Goal: Information Seeking & Learning: Learn about a topic

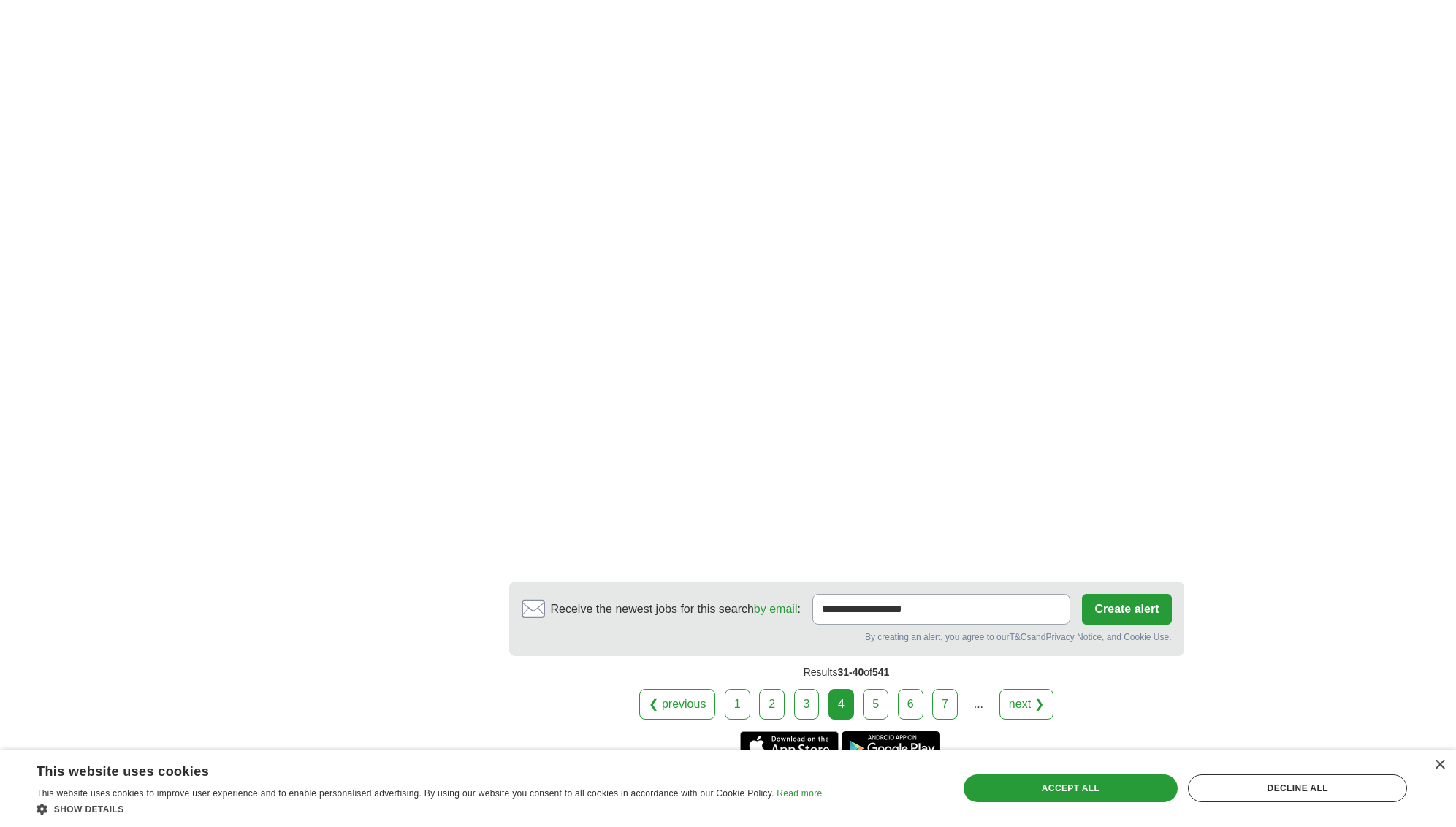
scroll to position [2217, 0]
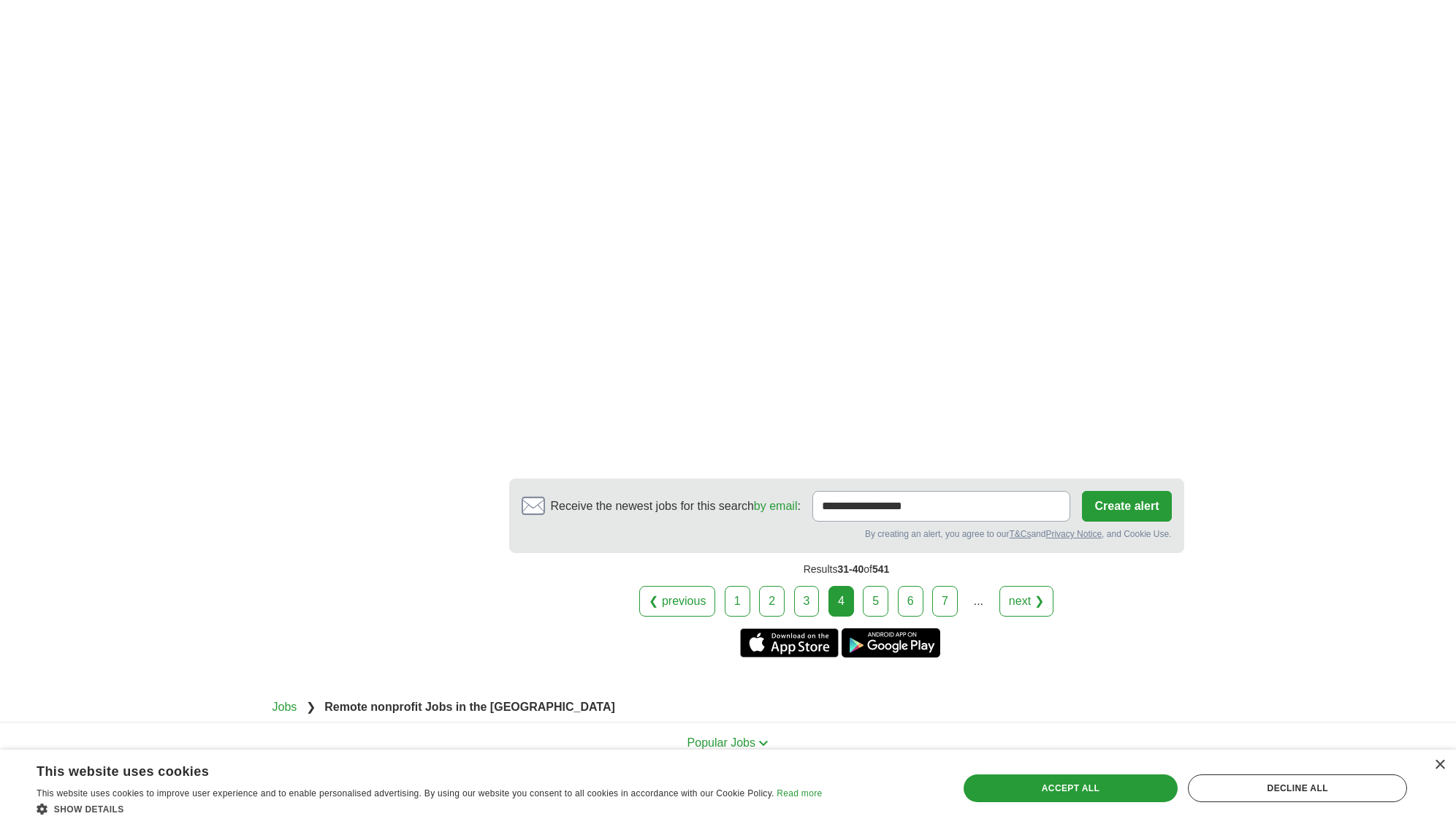
click at [1035, 586] on link "next ❯" at bounding box center [1026, 602] width 54 height 31
click at [1058, 585] on link "next ❯" at bounding box center [1044, 600] width 54 height 31
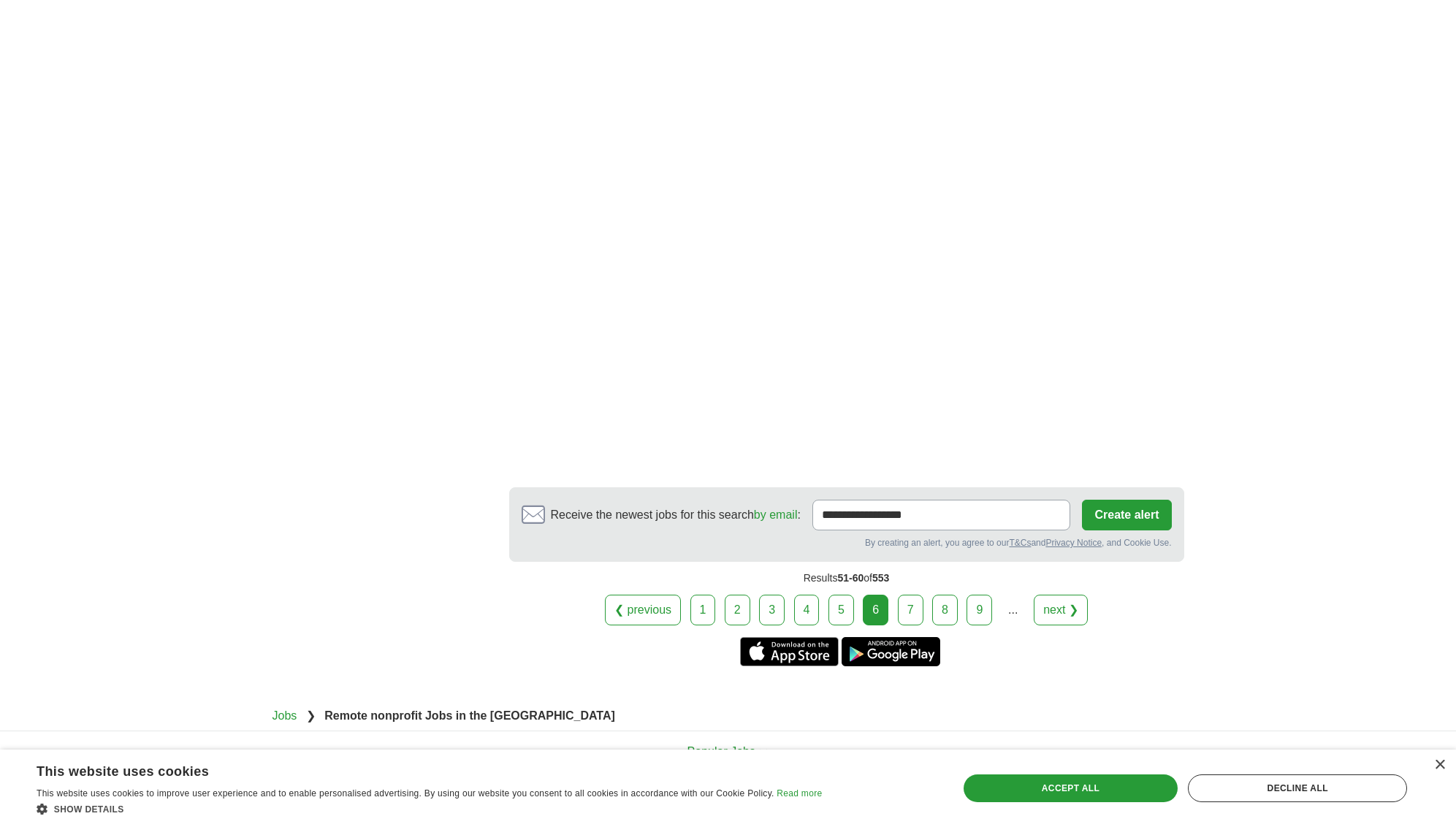
scroll to position [2601, 0]
click at [1065, 592] on link "next ❯" at bounding box center [1060, 608] width 54 height 31
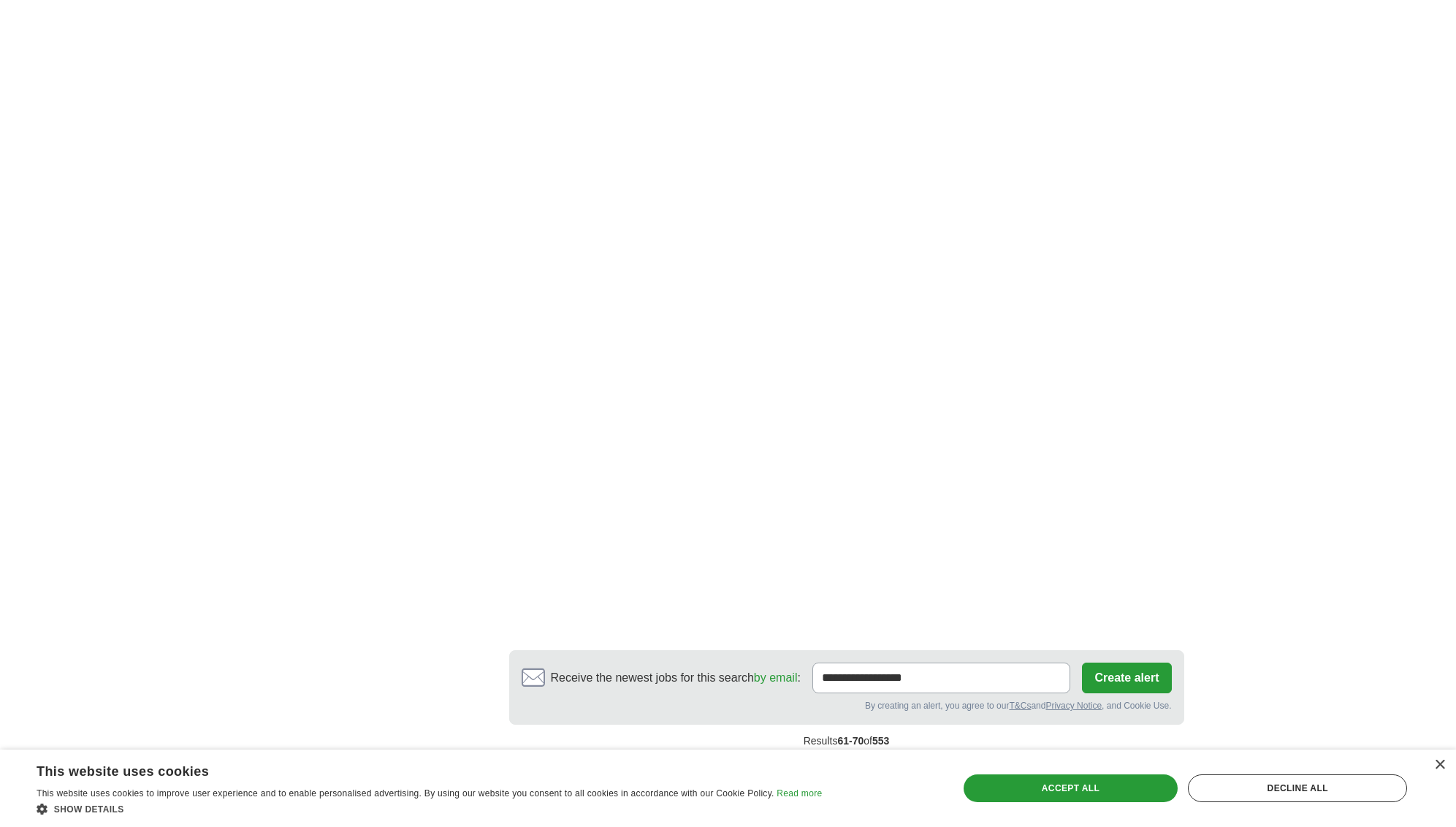
scroll to position [2157, 0]
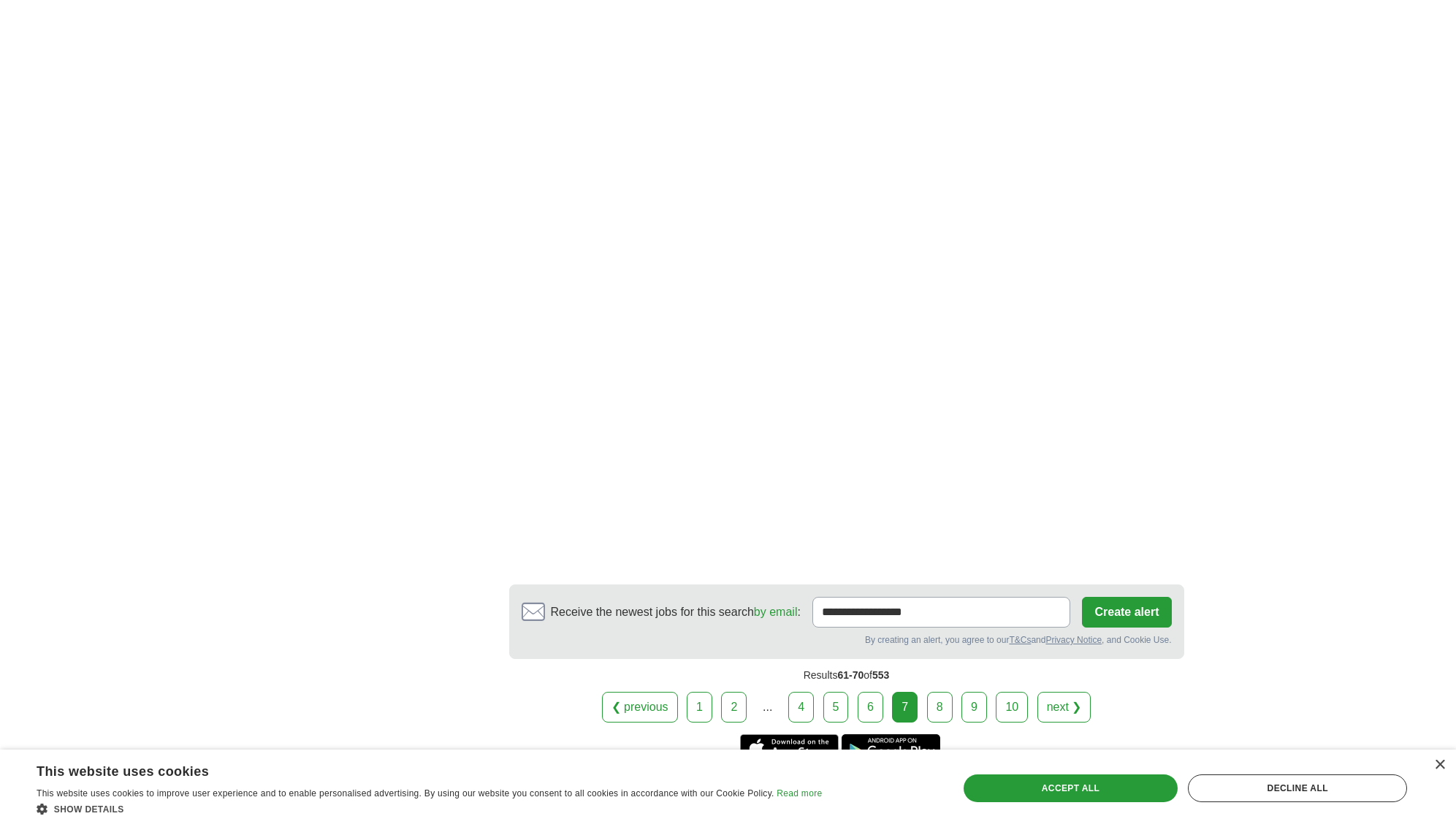
click at [1075, 692] on link "next ❯" at bounding box center [1064, 707] width 54 height 31
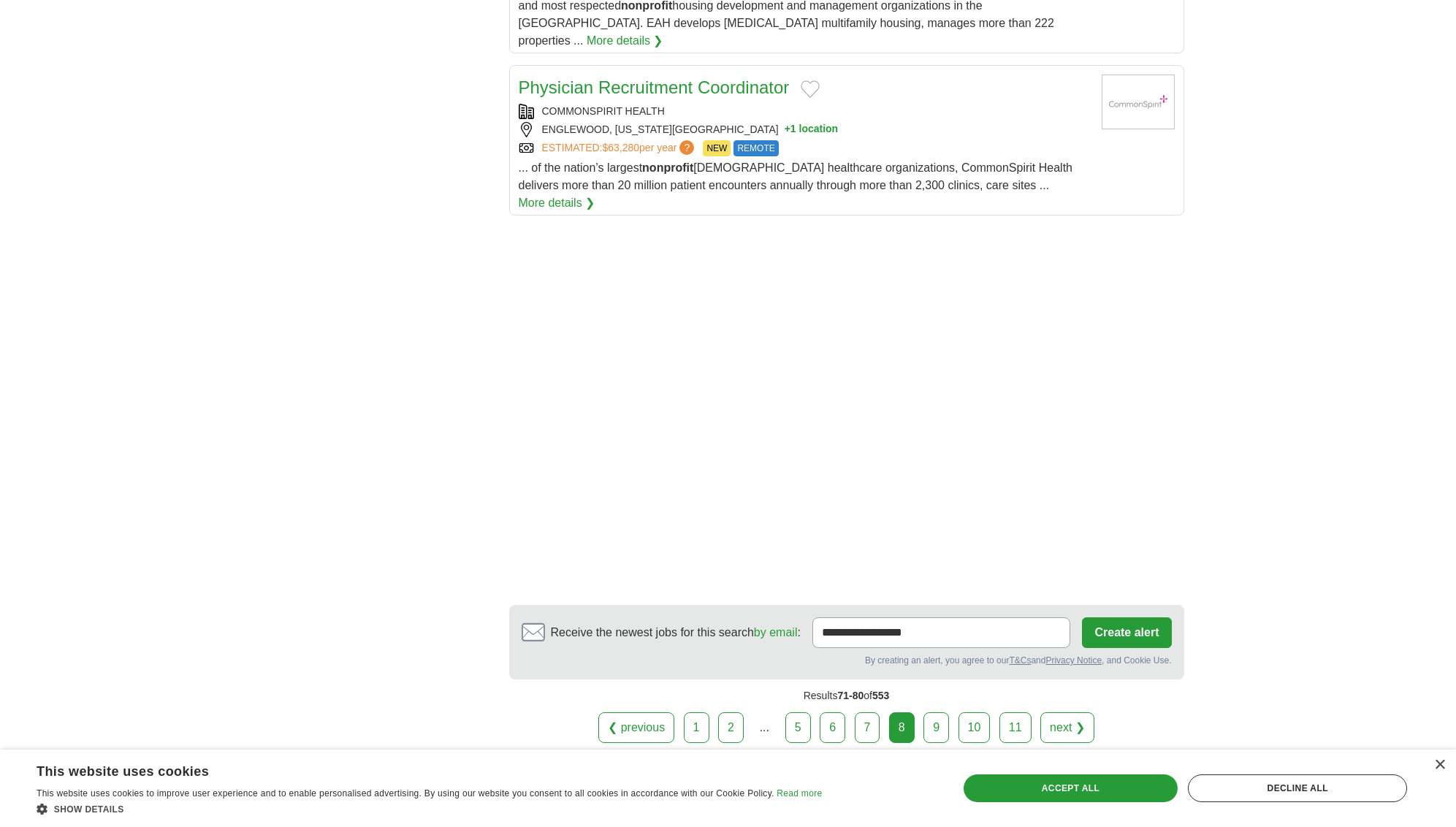
scroll to position [1790, 0]
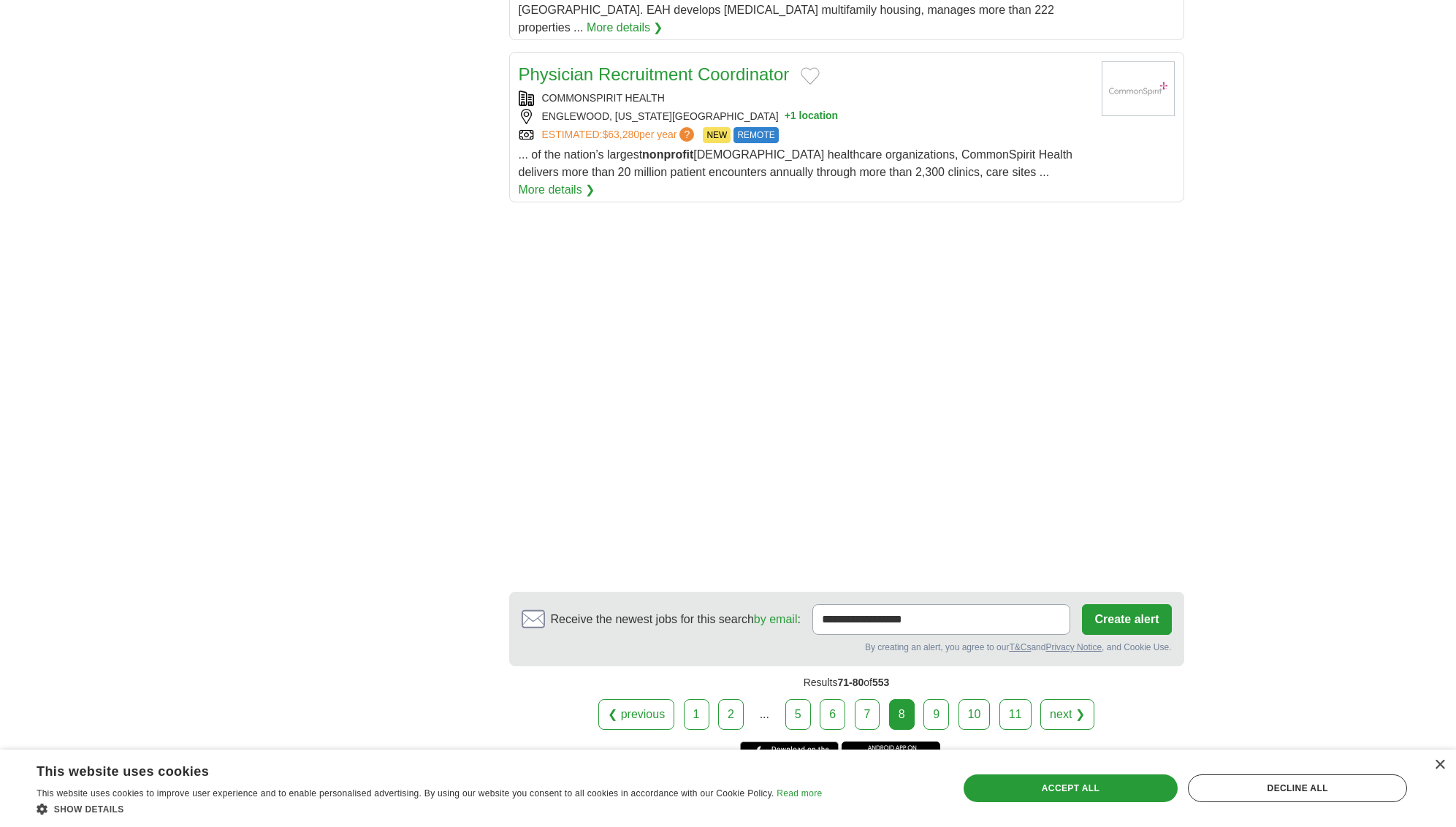
click at [1076, 699] on link "next ❯" at bounding box center [1067, 715] width 54 height 31
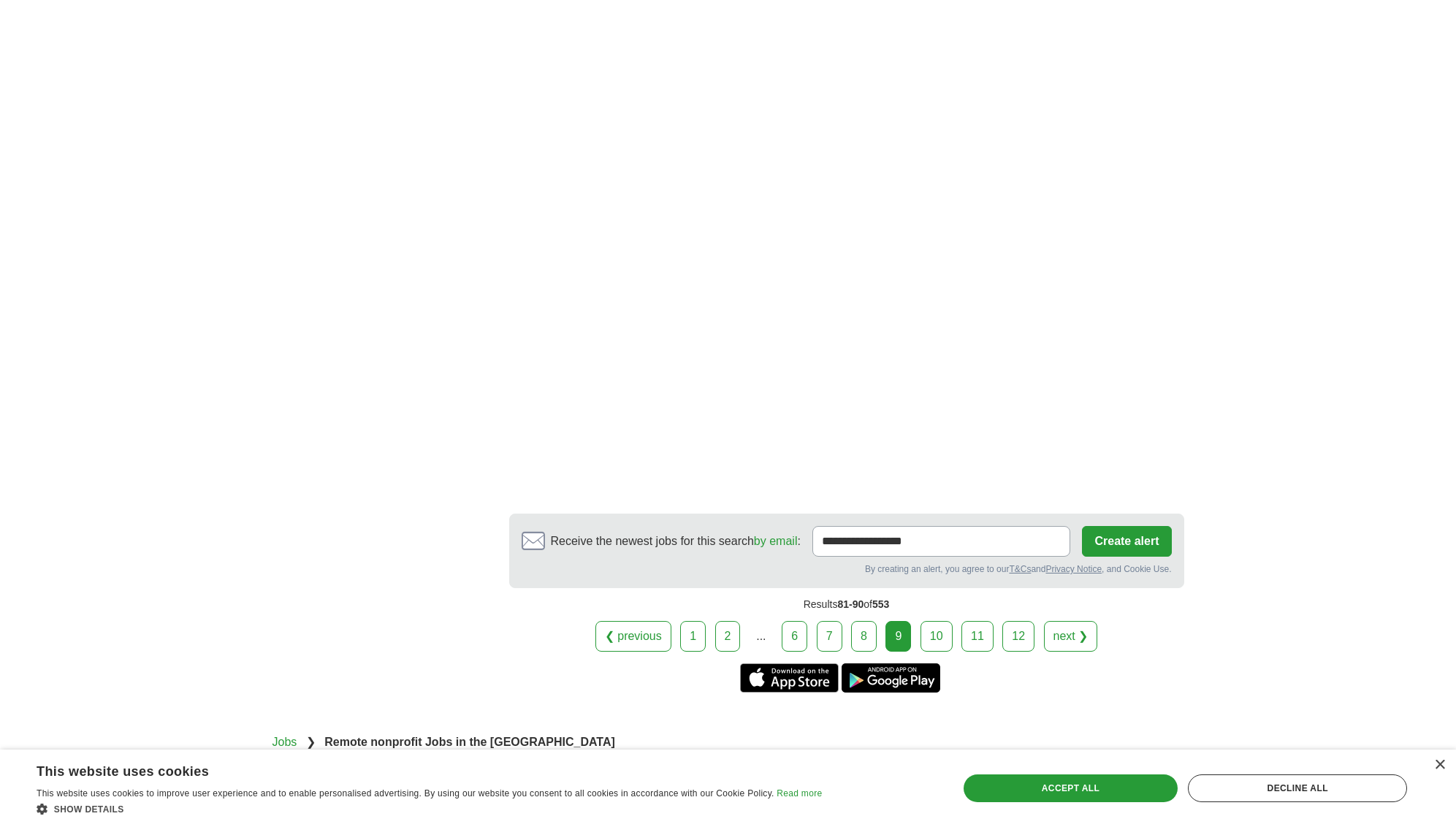
scroll to position [2390, 0]
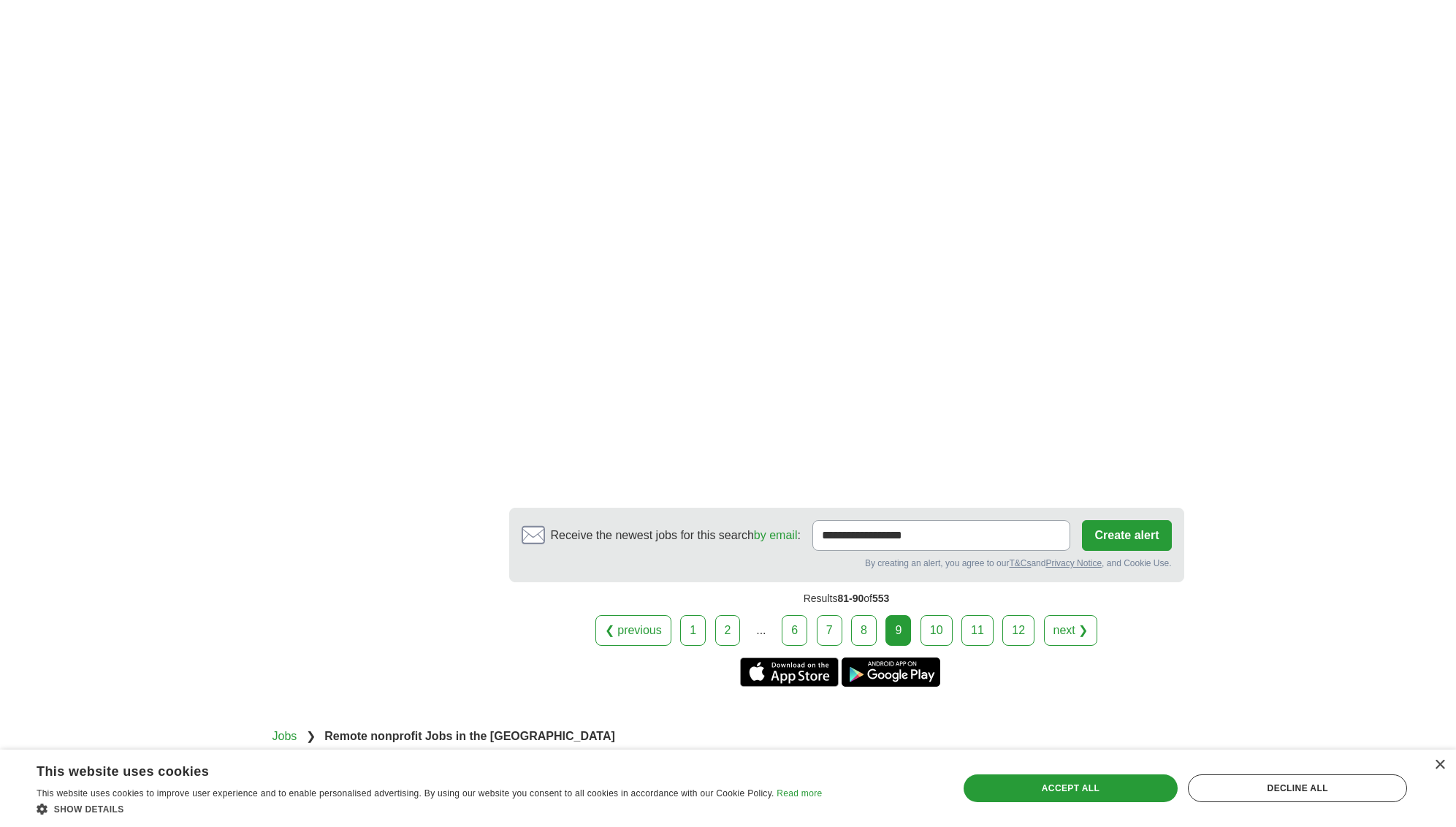
click at [1061, 615] on link "next ❯" at bounding box center [1070, 630] width 54 height 31
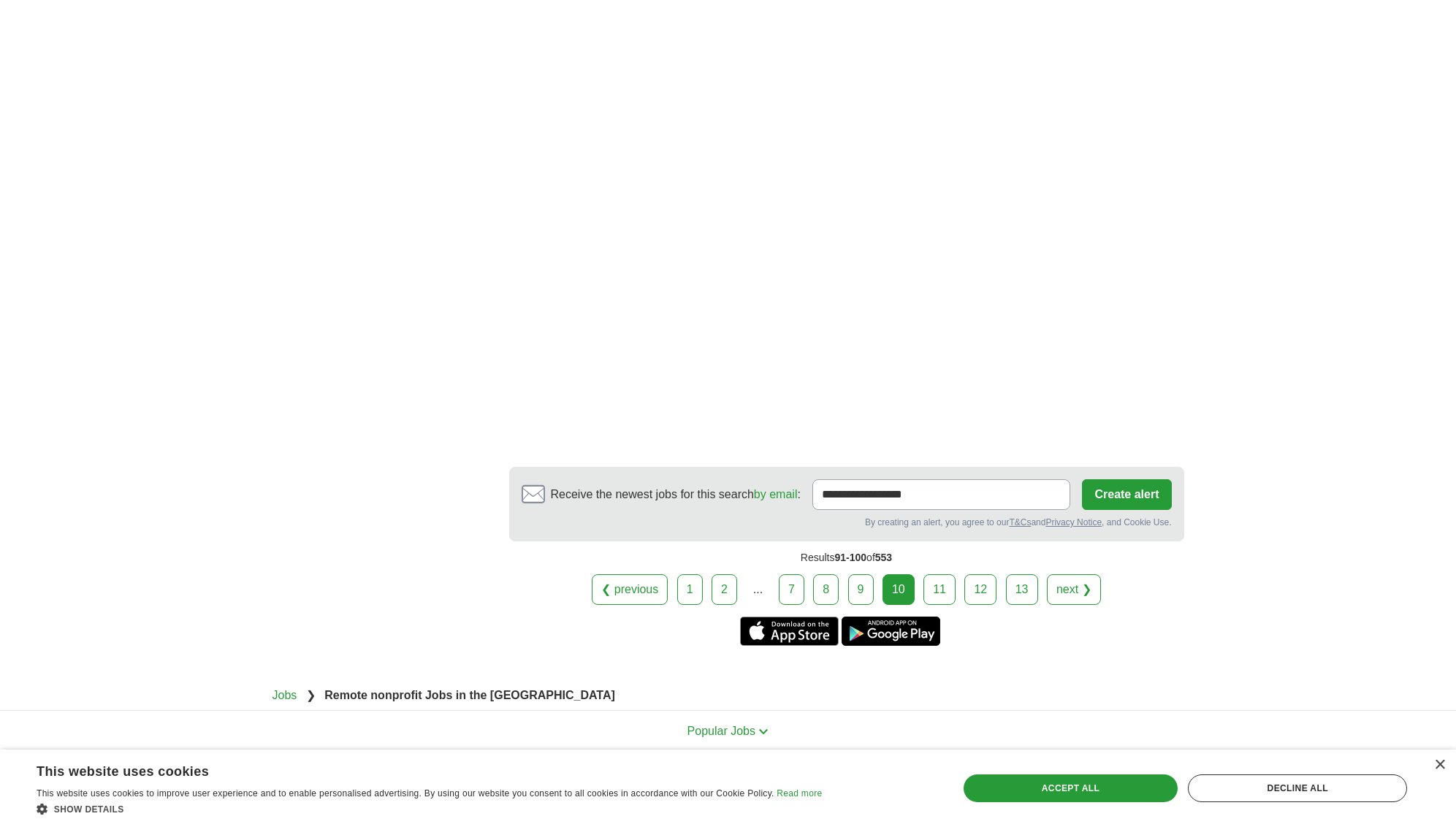
scroll to position [2192, 0]
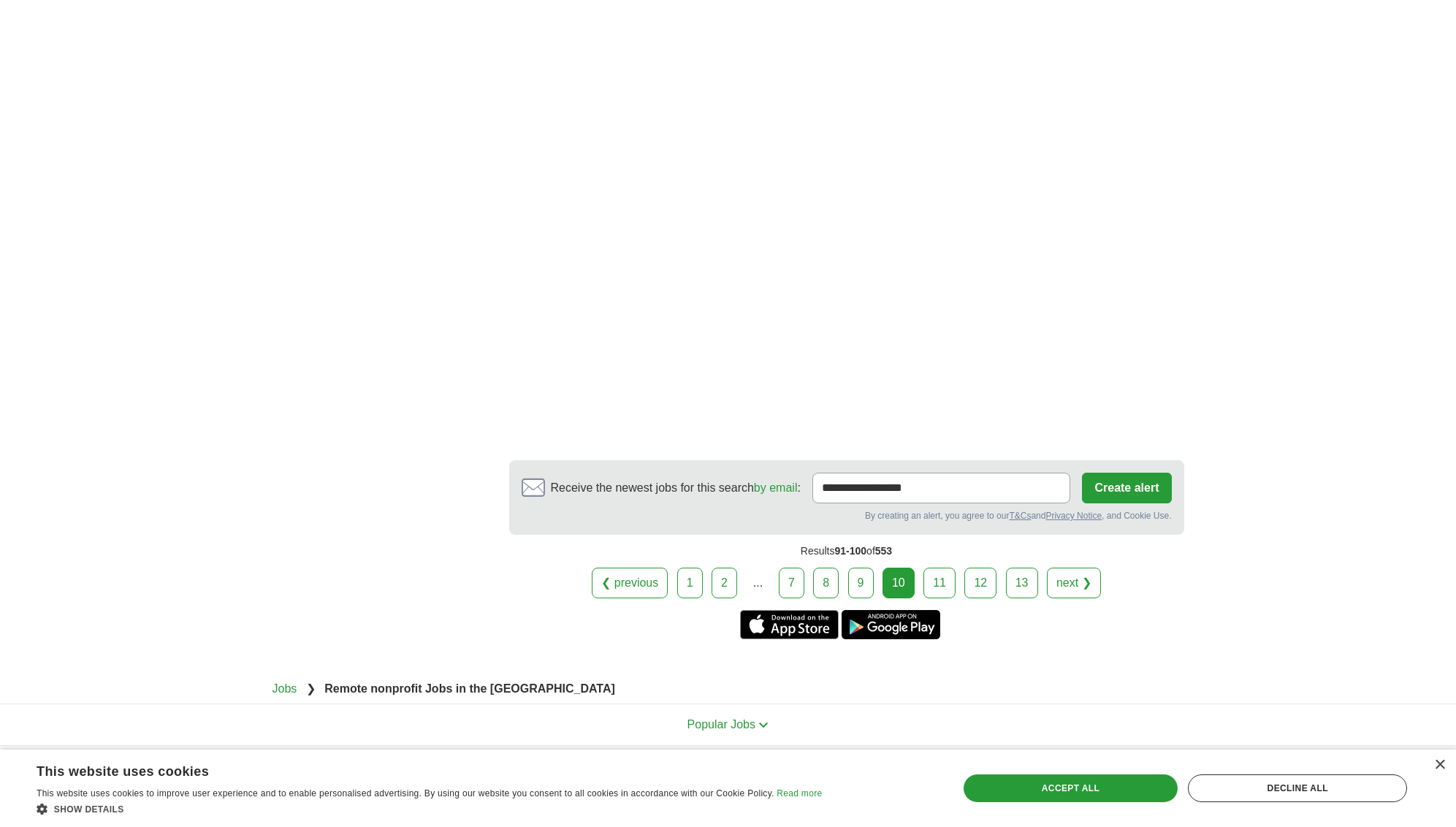
click at [1082, 568] on link "next ❯" at bounding box center [1073, 583] width 54 height 31
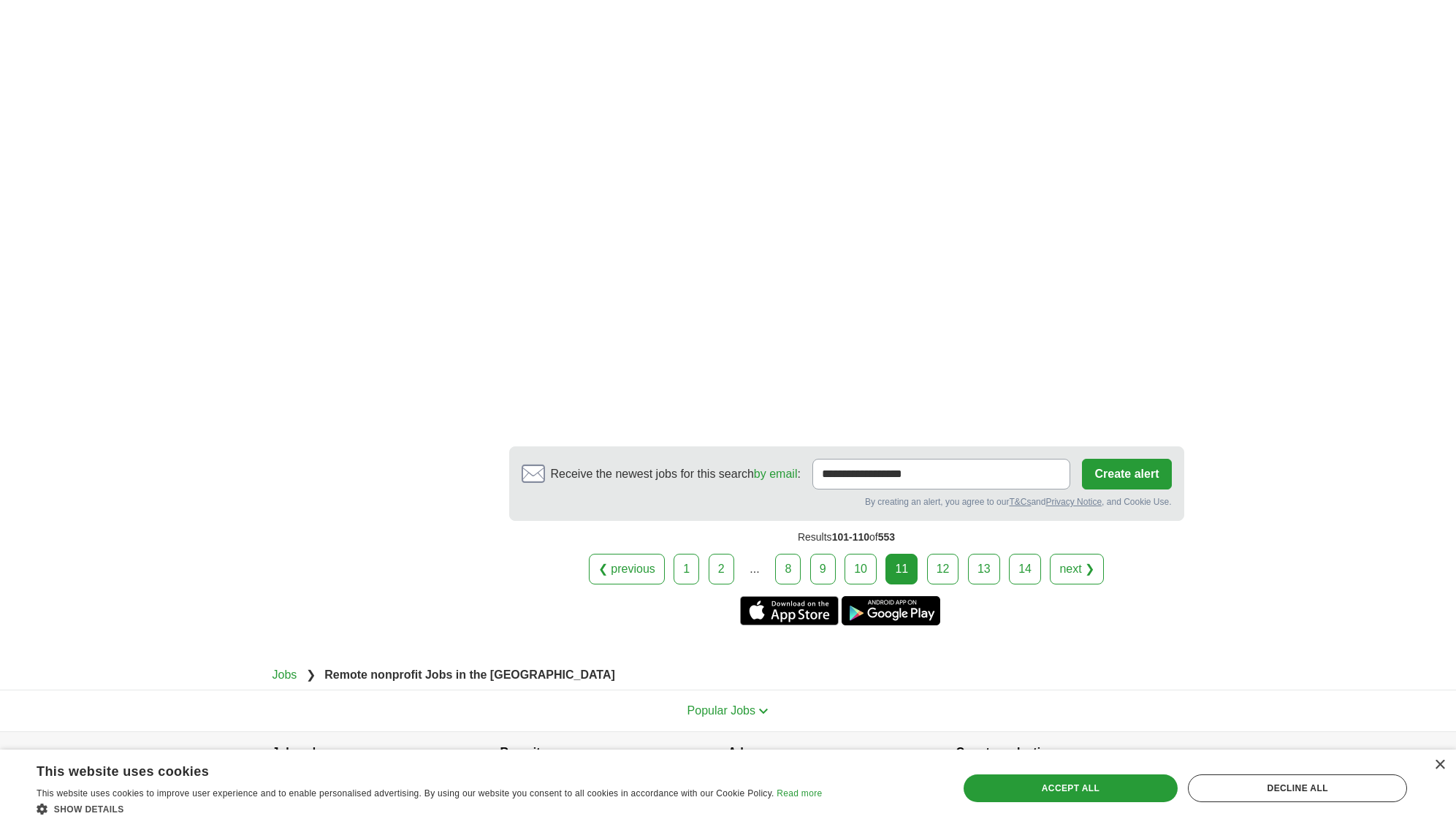
scroll to position [2194, 0]
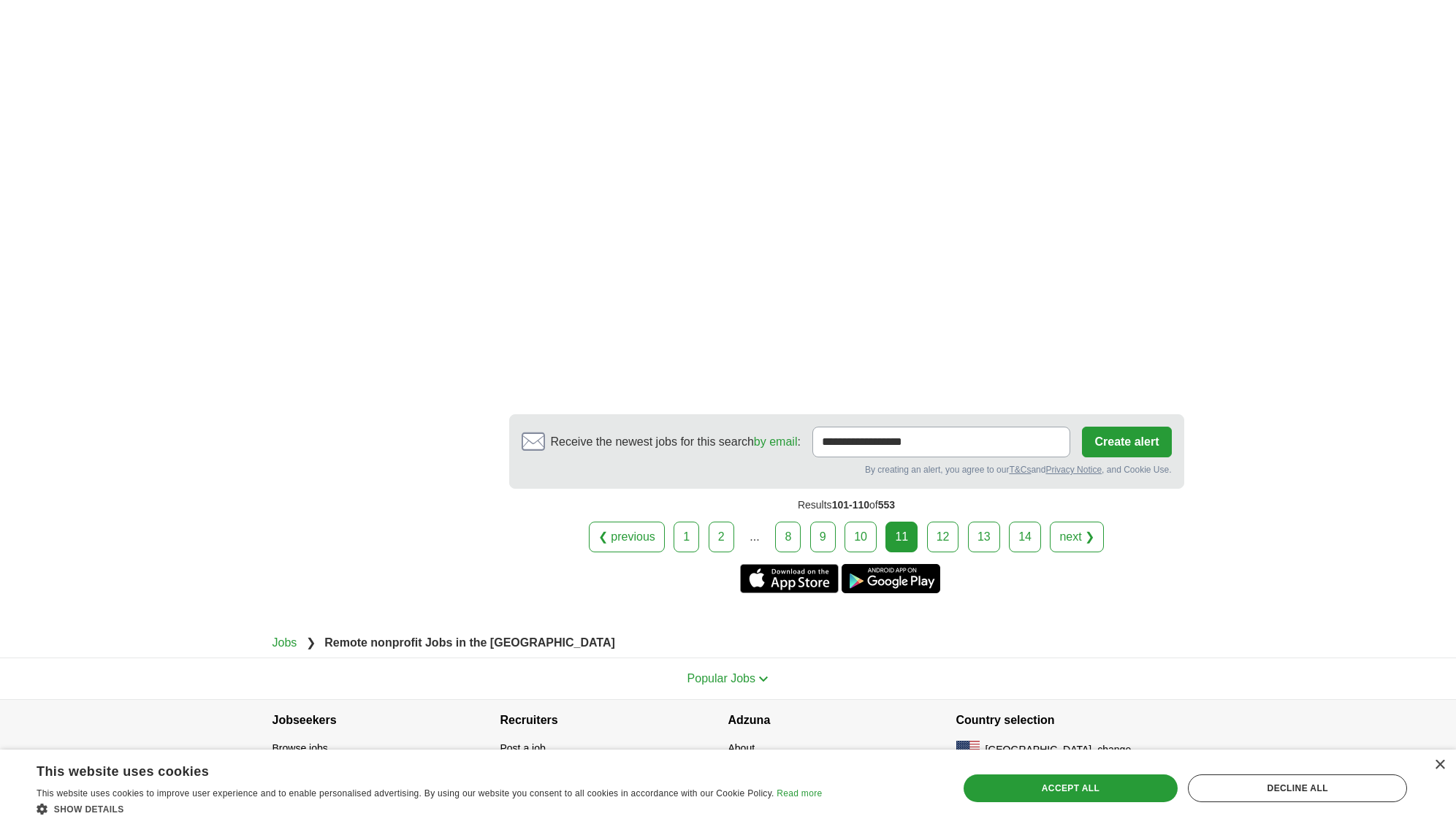
click at [1075, 523] on link "next ❯" at bounding box center [1076, 537] width 54 height 31
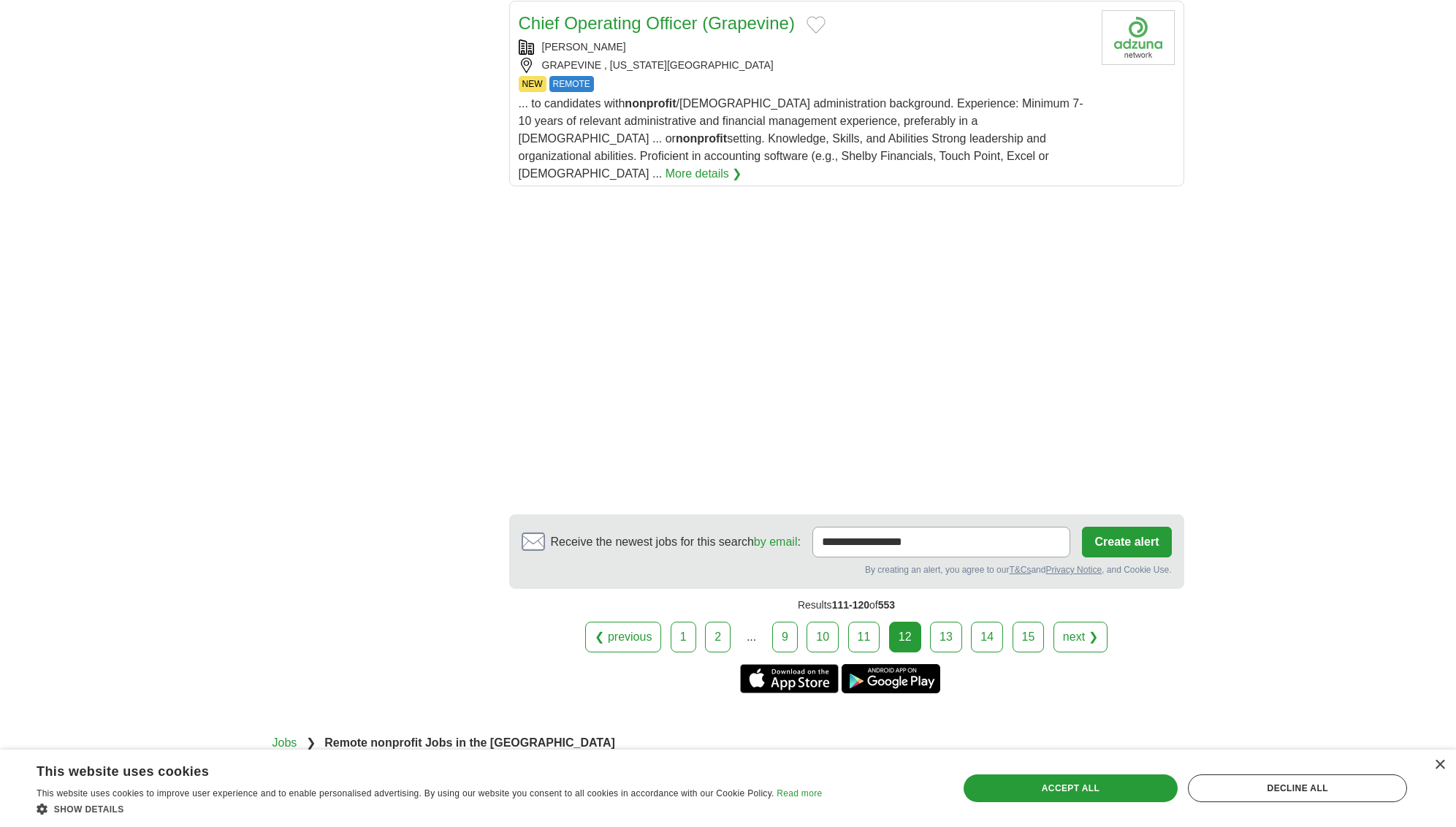
scroll to position [1764, 0]
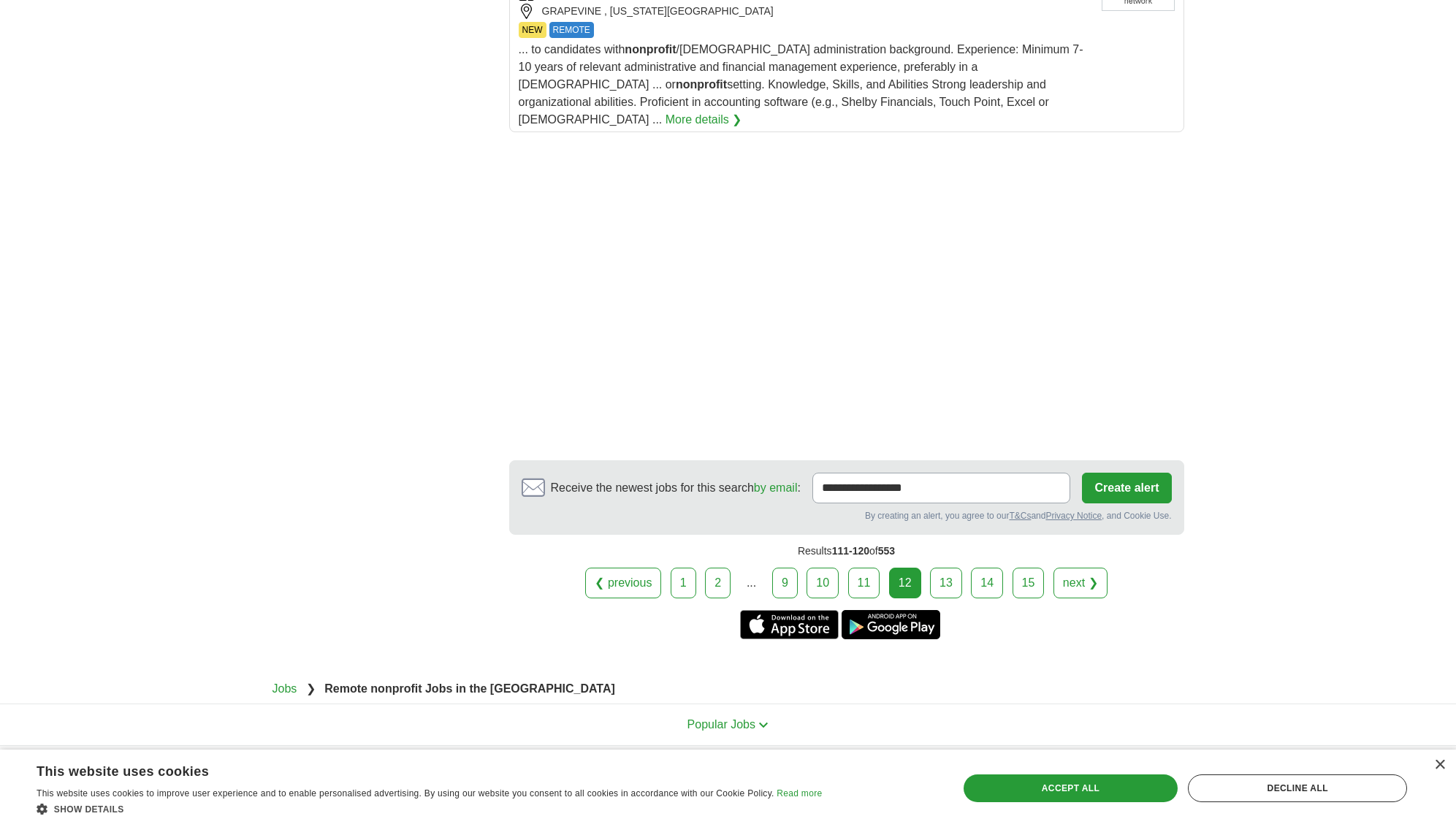
click at [1083, 568] on link "next ❯" at bounding box center [1080, 583] width 54 height 31
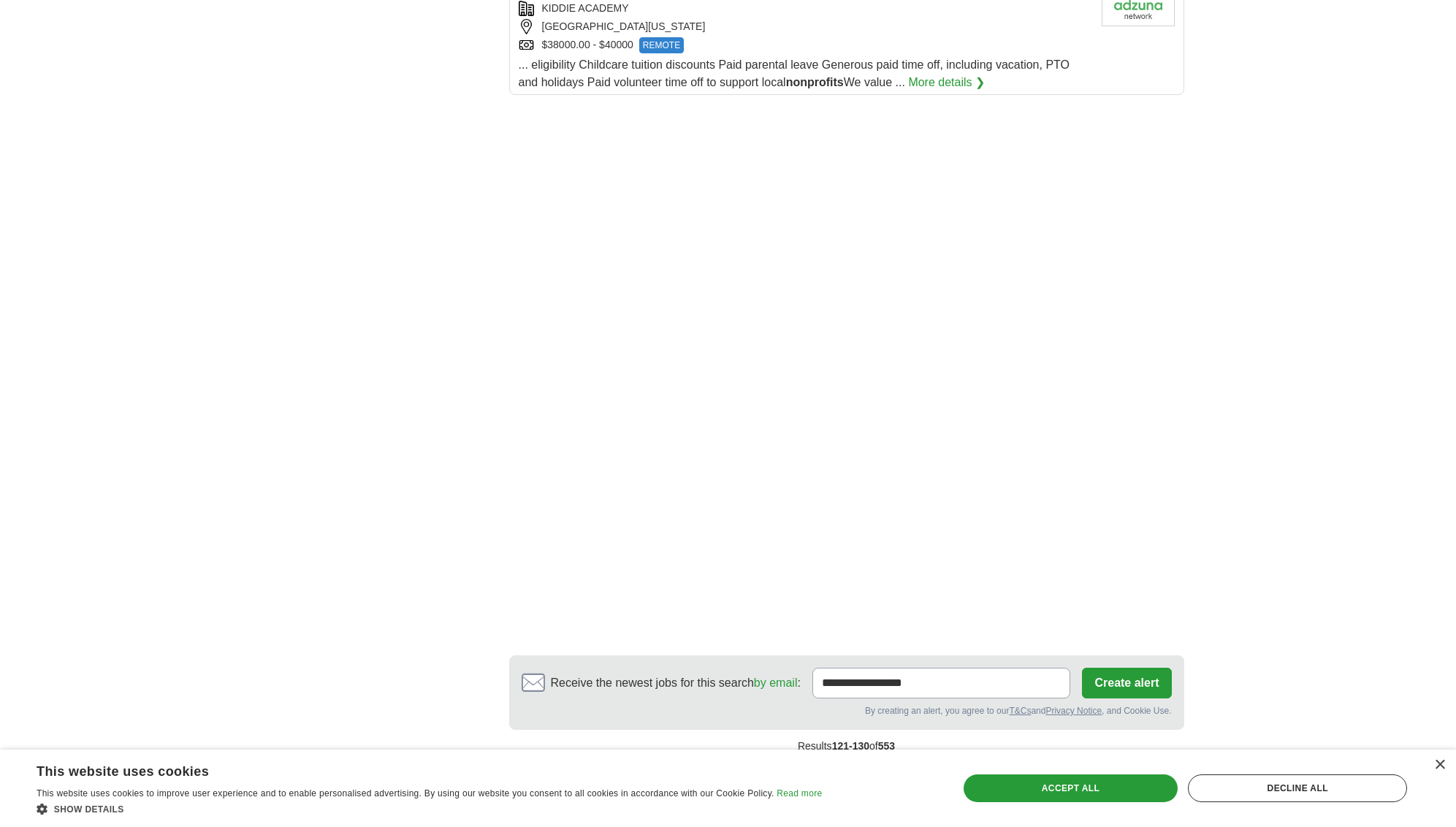
scroll to position [1820, 0]
click at [1091, 761] on link "next ❯" at bounding box center [1083, 777] width 54 height 31
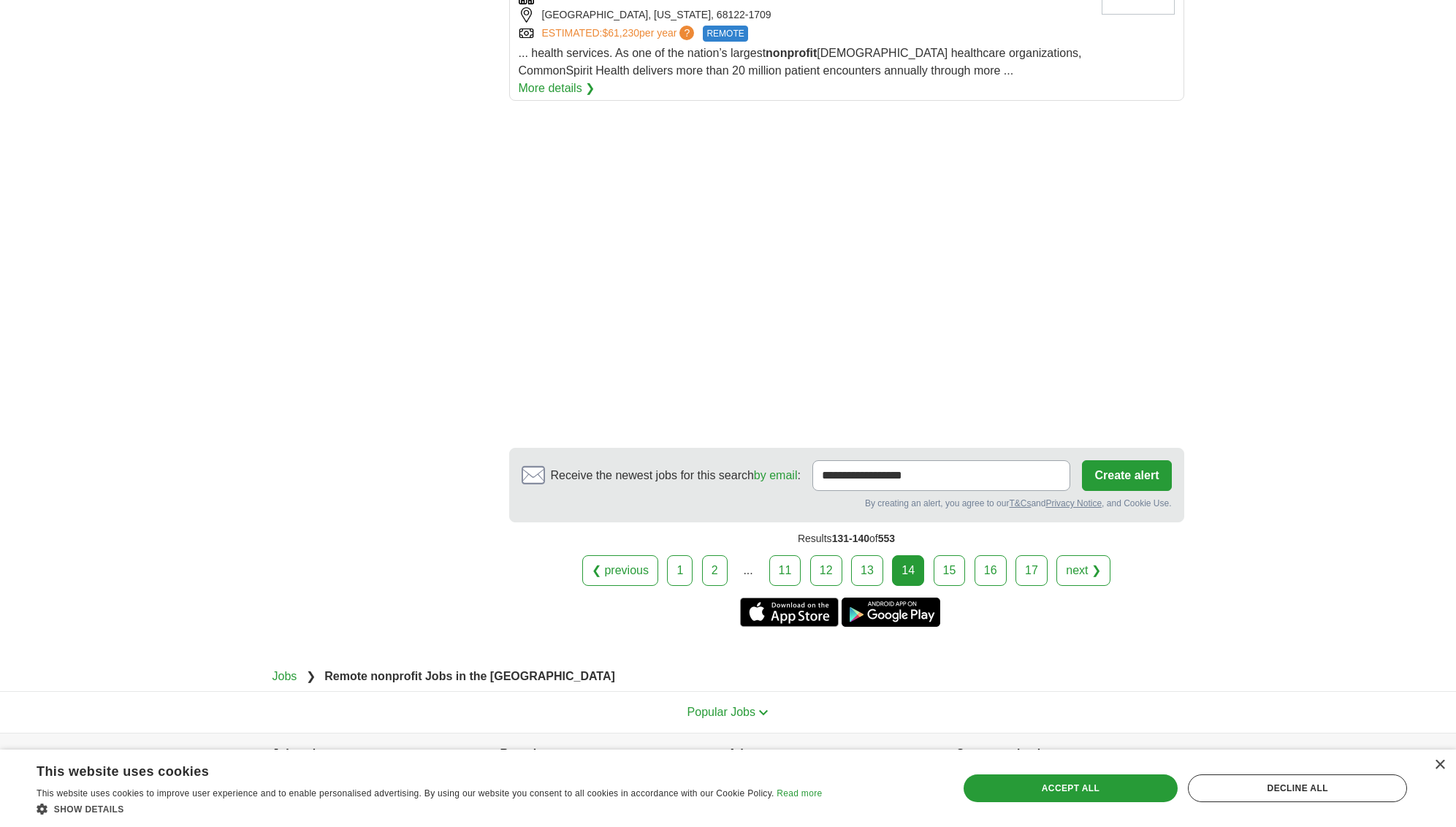
scroll to position [1800, 0]
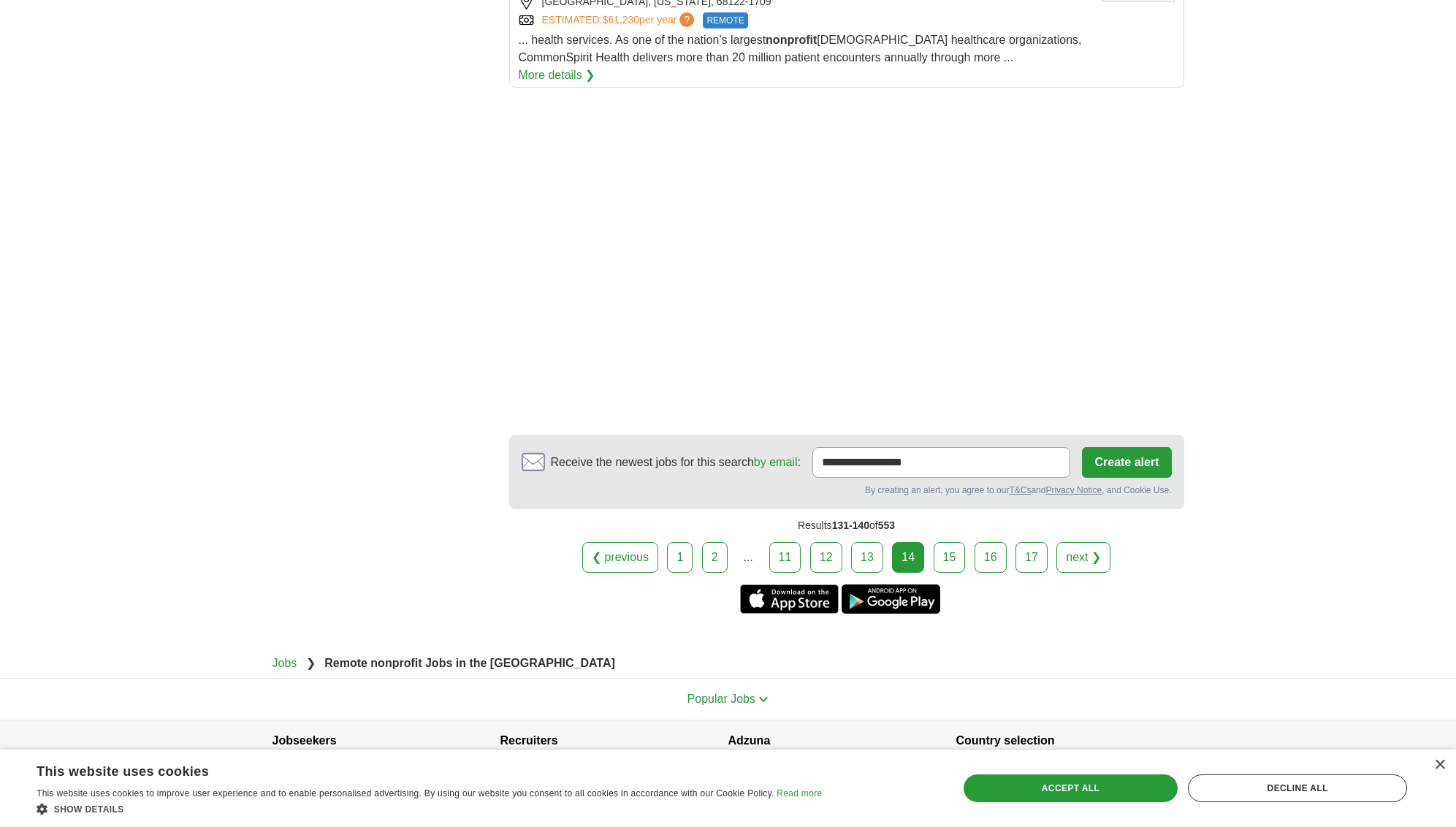
click at [1095, 542] on link "next ❯" at bounding box center [1083, 557] width 54 height 31
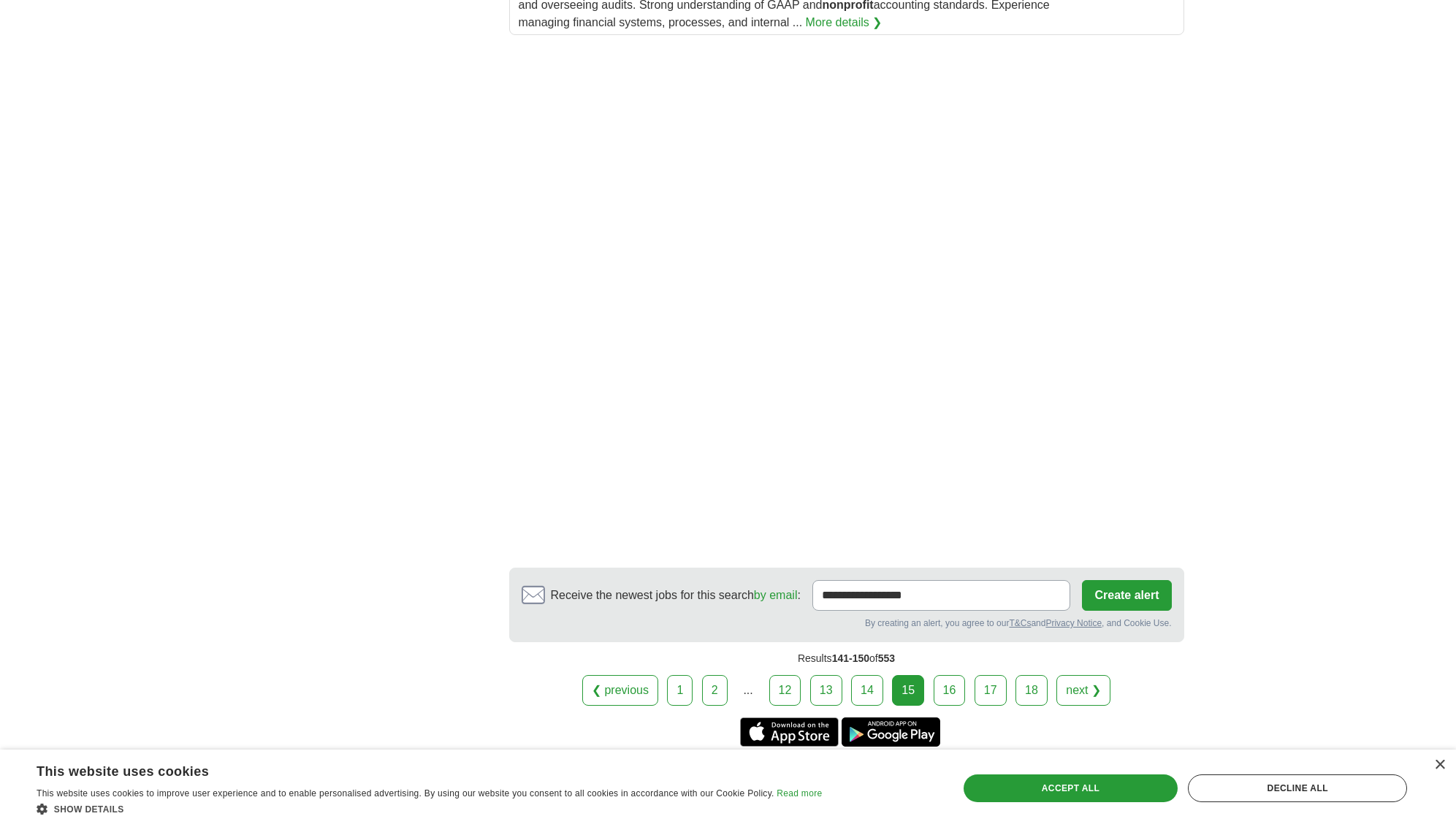
scroll to position [2004, 0]
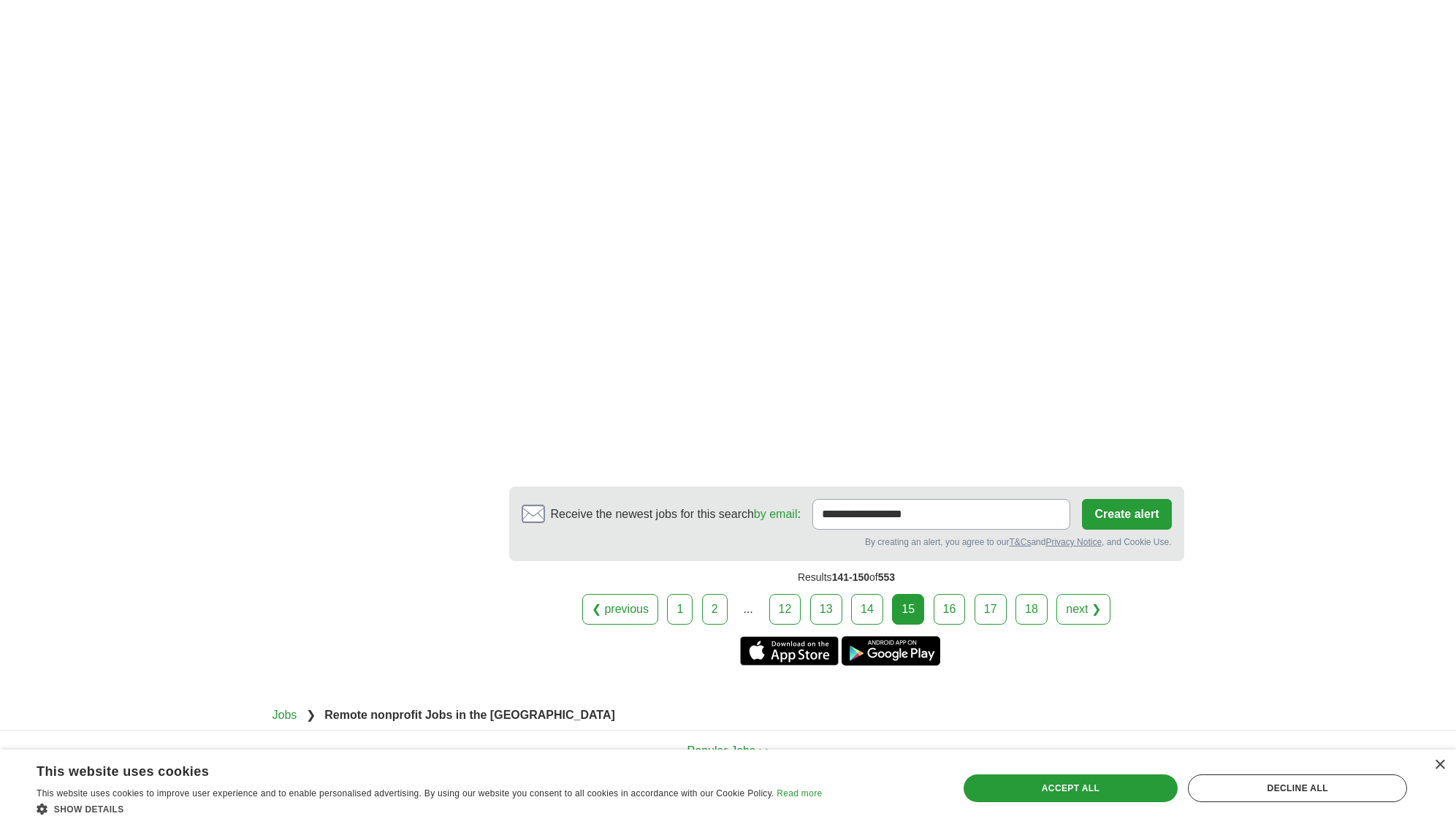
click at [1084, 593] on link "next ❯" at bounding box center [1083, 609] width 54 height 31
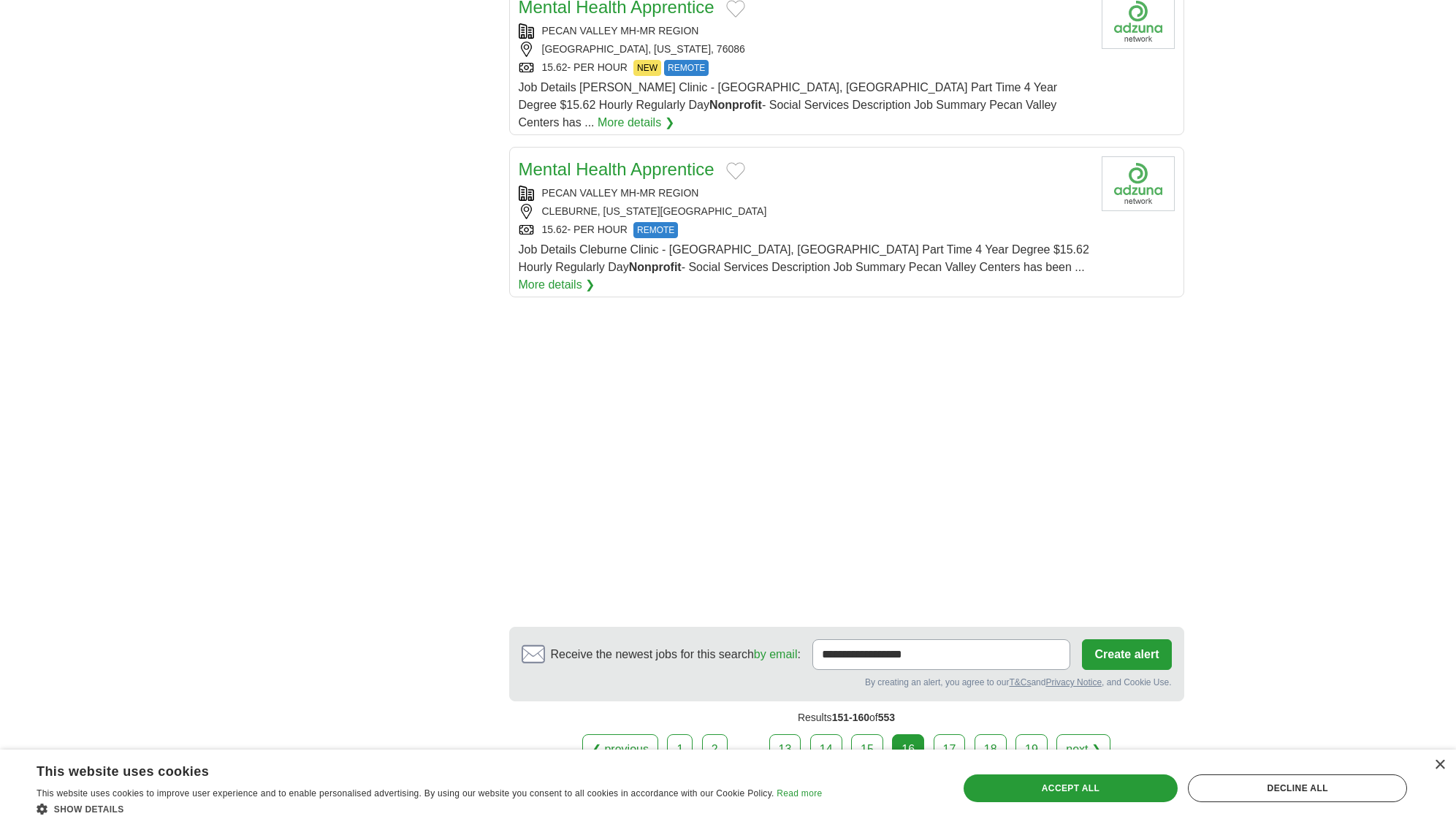
scroll to position [1718, 0]
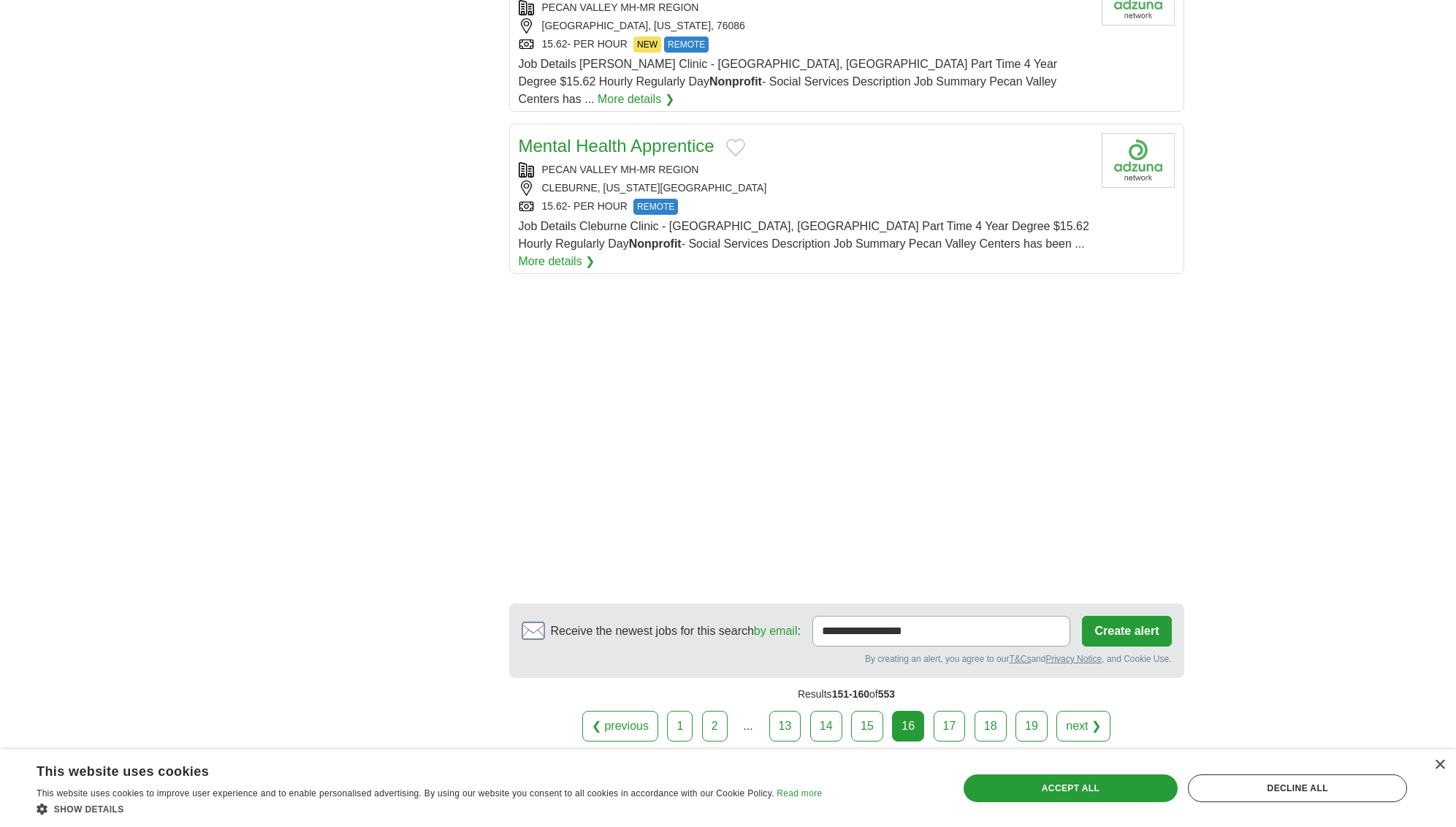
click at [1095, 711] on link "next ❯" at bounding box center [1083, 726] width 54 height 31
